Goal: Task Accomplishment & Management: Manage account settings

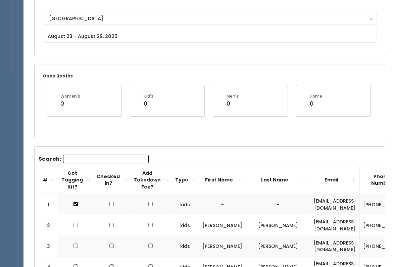
scroll to position [63, 0]
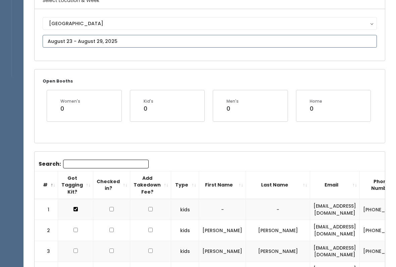
click at [208, 40] on input "text" at bounding box center [210, 41] width 334 height 13
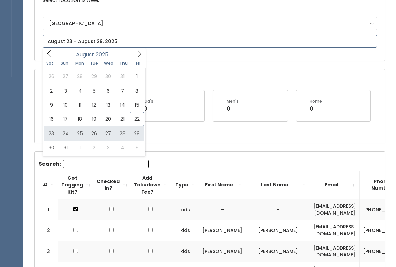
type input "August 23 to August 29"
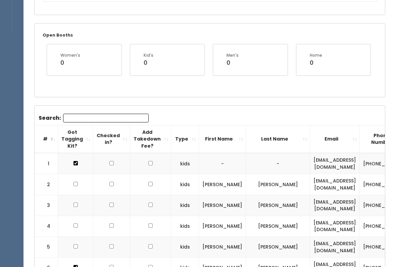
scroll to position [71, 0]
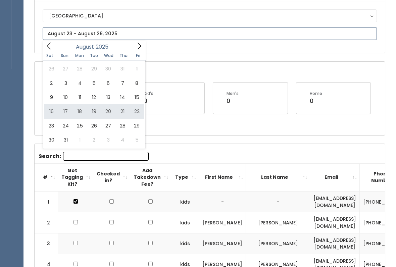
type input "August 16 to August 22"
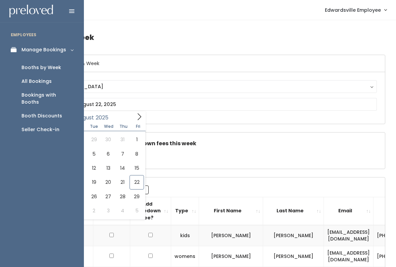
click at [18, 46] on link "Manage Bookings" at bounding box center [42, 49] width 84 height 15
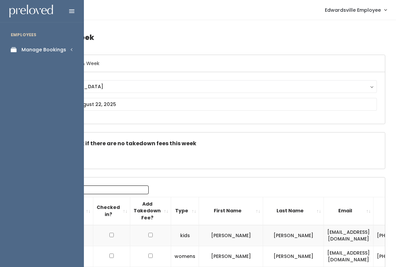
click at [38, 48] on div "Manage Bookings" at bounding box center [43, 49] width 45 height 7
click at [68, 93] on div "Bookings with Booths" at bounding box center [47, 99] width 52 height 14
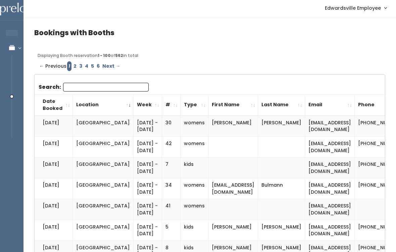
scroll to position [2, 0]
click at [133, 108] on th "Week" at bounding box center [147, 104] width 29 height 21
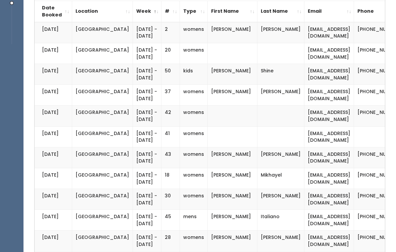
scroll to position [0, 0]
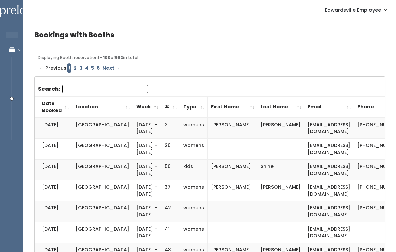
click at [247, 106] on th "First Name" at bounding box center [233, 106] width 50 height 21
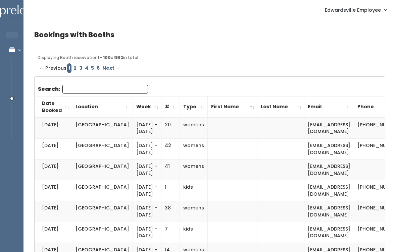
click at [61, 104] on th "Date Booked" at bounding box center [53, 106] width 38 height 21
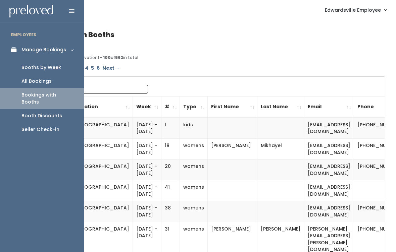
click at [49, 82] on div "All Bookings" at bounding box center [36, 81] width 30 height 7
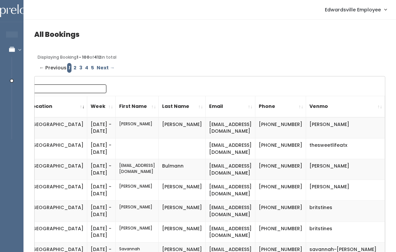
scroll to position [0, 47]
click at [379, 15] on link "Edwardsville Employee" at bounding box center [355, 9] width 75 height 14
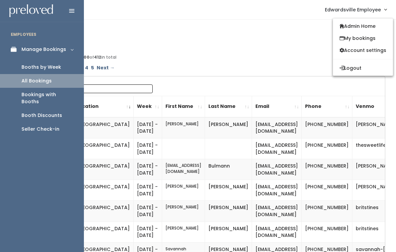
scroll to position [0, 0]
click at [71, 68] on link "Booths by Week" at bounding box center [42, 67] width 84 height 14
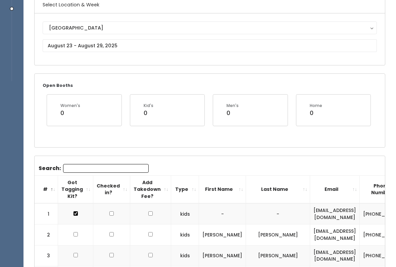
scroll to position [55, 0]
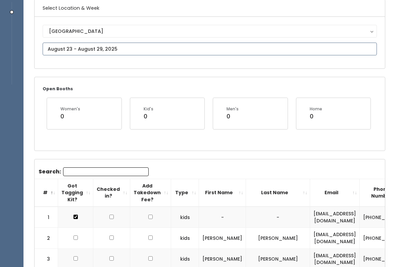
click at [228, 47] on input "text" at bounding box center [210, 49] width 334 height 13
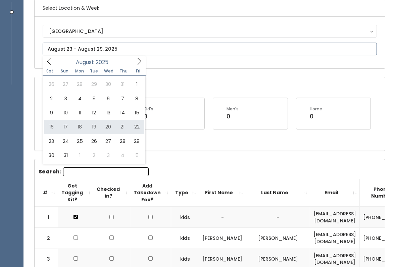
type input "[DATE] to [DATE]"
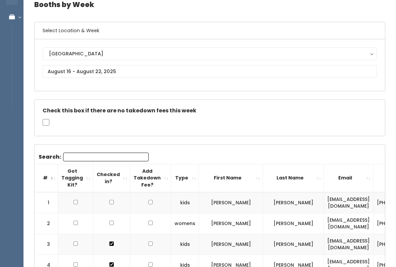
scroll to position [31, 0]
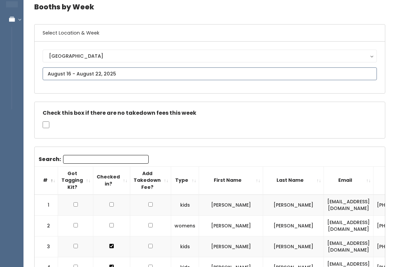
click at [156, 71] on input "text" at bounding box center [210, 73] width 334 height 13
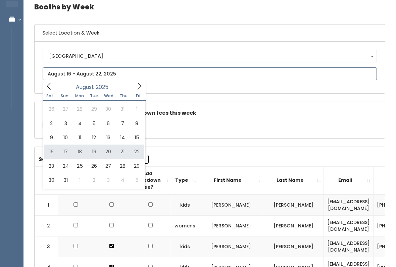
type input "August 16 to August 22"
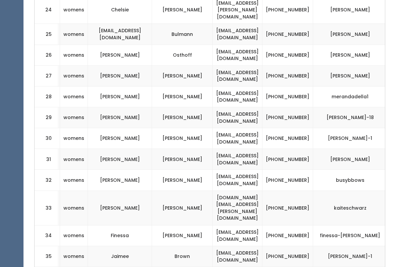
scroll to position [0, 111]
